Goal: Check status: Check status

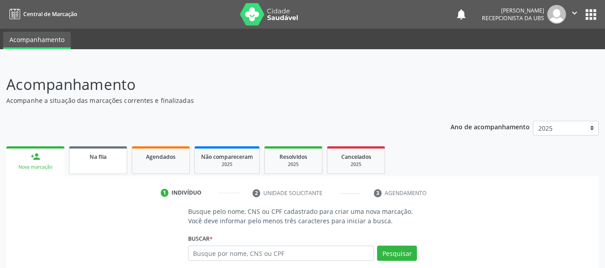
click at [99, 151] on link "Na fila" at bounding box center [98, 161] width 58 height 28
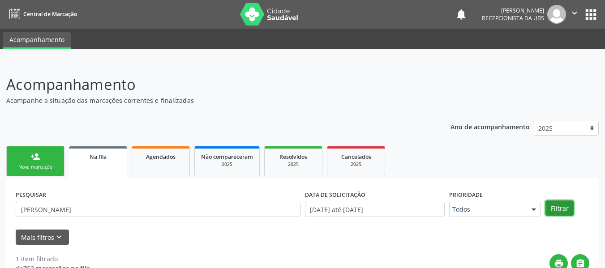
click at [559, 205] on button "Filtrar" at bounding box center [560, 208] width 28 height 15
click at [162, 161] on div "Agendados" at bounding box center [160, 156] width 45 height 9
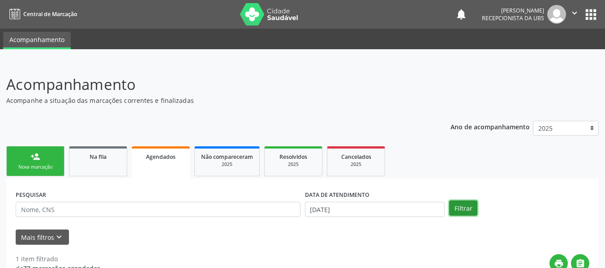
click at [462, 207] on button "Filtrar" at bounding box center [463, 208] width 28 height 15
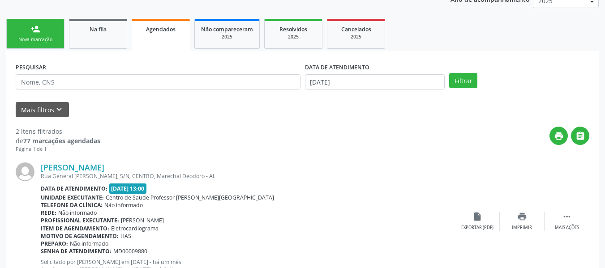
scroll to position [122, 0]
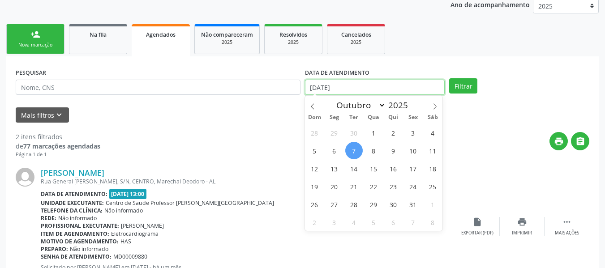
click at [319, 90] on input "[DATE]" at bounding box center [375, 87] width 140 height 15
click at [354, 170] on span "14" at bounding box center [354, 168] width 17 height 17
type input "[DATE]"
click at [354, 170] on span "14" at bounding box center [354, 168] width 17 height 17
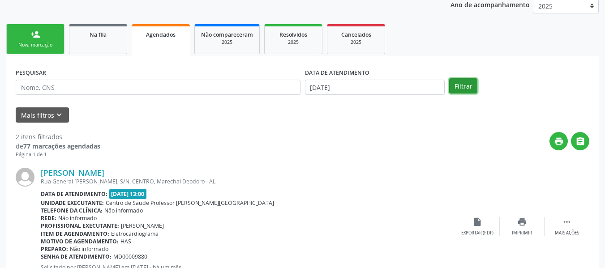
click at [467, 86] on button "Filtrar" at bounding box center [463, 85] width 28 height 15
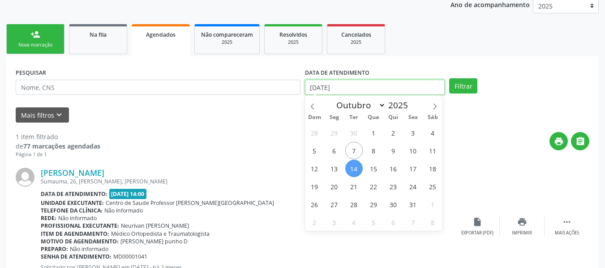
click at [316, 86] on input "[DATE]" at bounding box center [375, 87] width 140 height 15
click at [375, 132] on span "1" at bounding box center [373, 132] width 17 height 17
type input "01/10/2025"
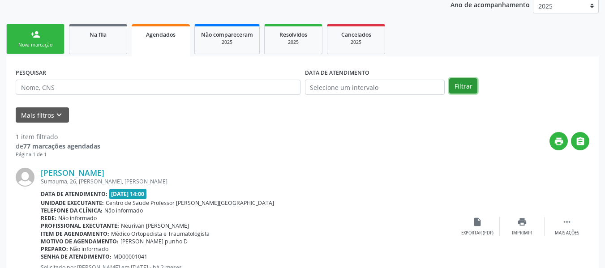
click at [469, 85] on button "Filtrar" at bounding box center [463, 85] width 28 height 15
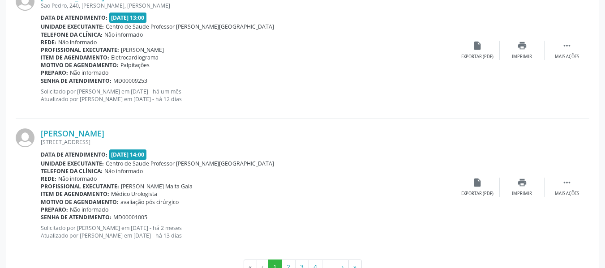
scroll to position [2099, 0]
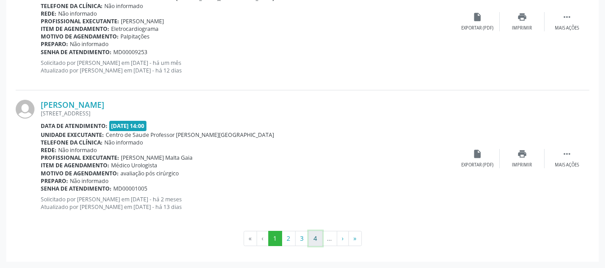
click at [317, 238] on button "4" at bounding box center [316, 238] width 14 height 15
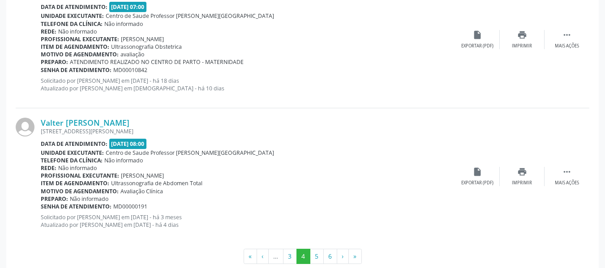
scroll to position [2118, 0]
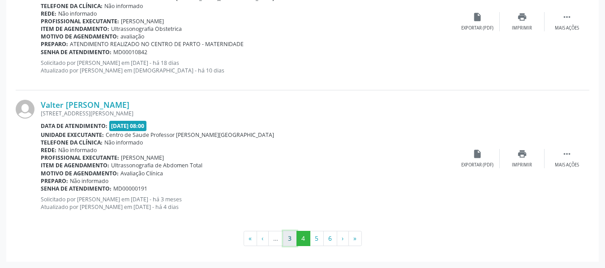
click at [291, 238] on button "3" at bounding box center [290, 238] width 14 height 15
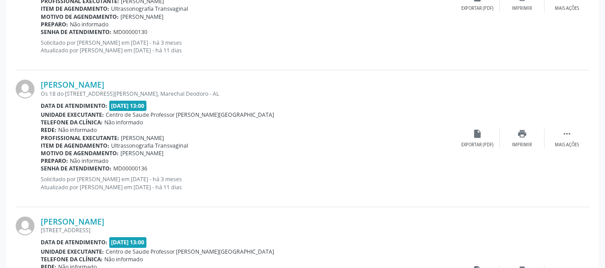
scroll to position [886, 0]
